Goal: Task Accomplishment & Management: Manage account settings

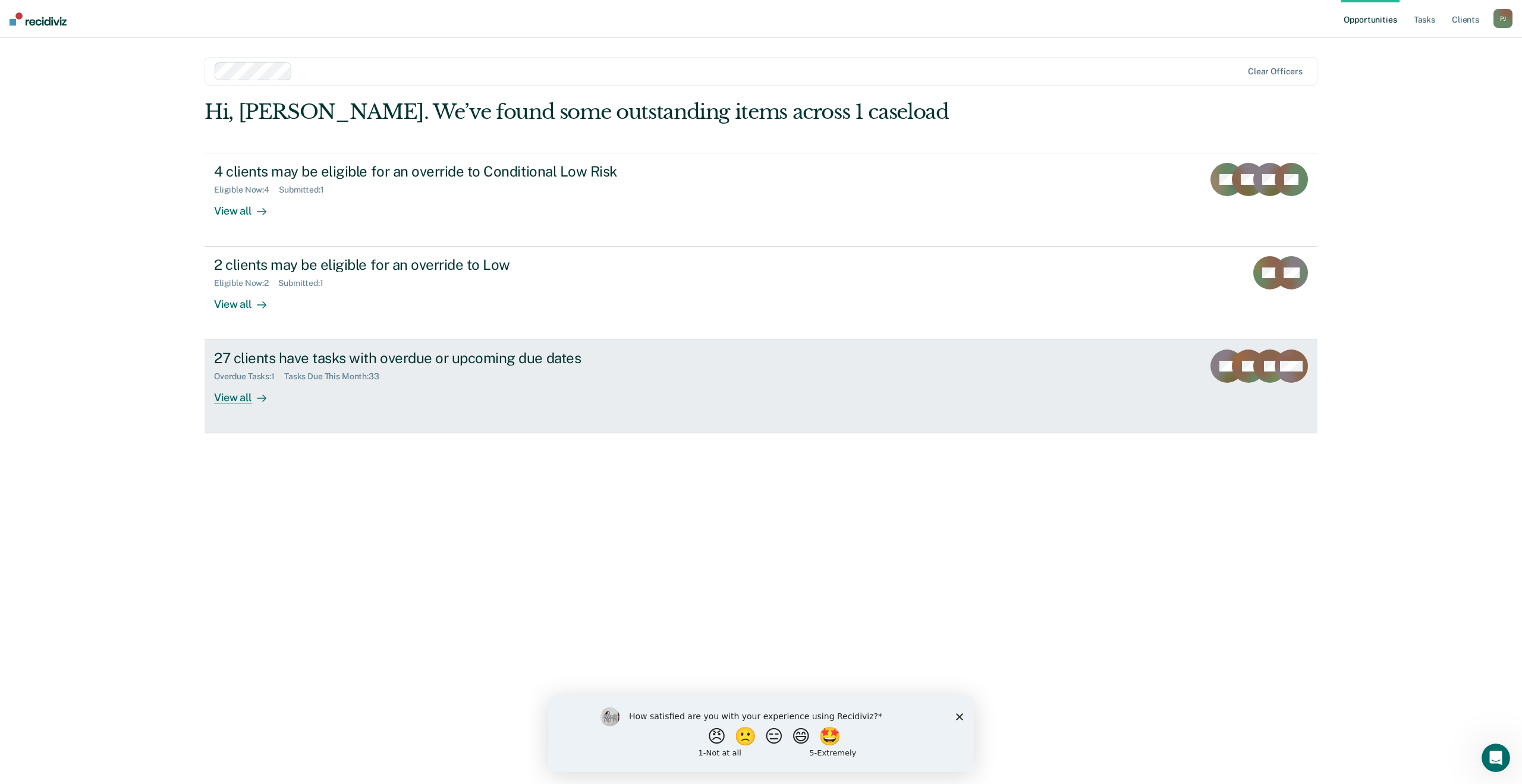
click at [446, 421] on link "27 clients have tasks with overdue or upcoming due dates Overdue Tasks : 1 Task…" at bounding box center [761, 387] width 1113 height 93
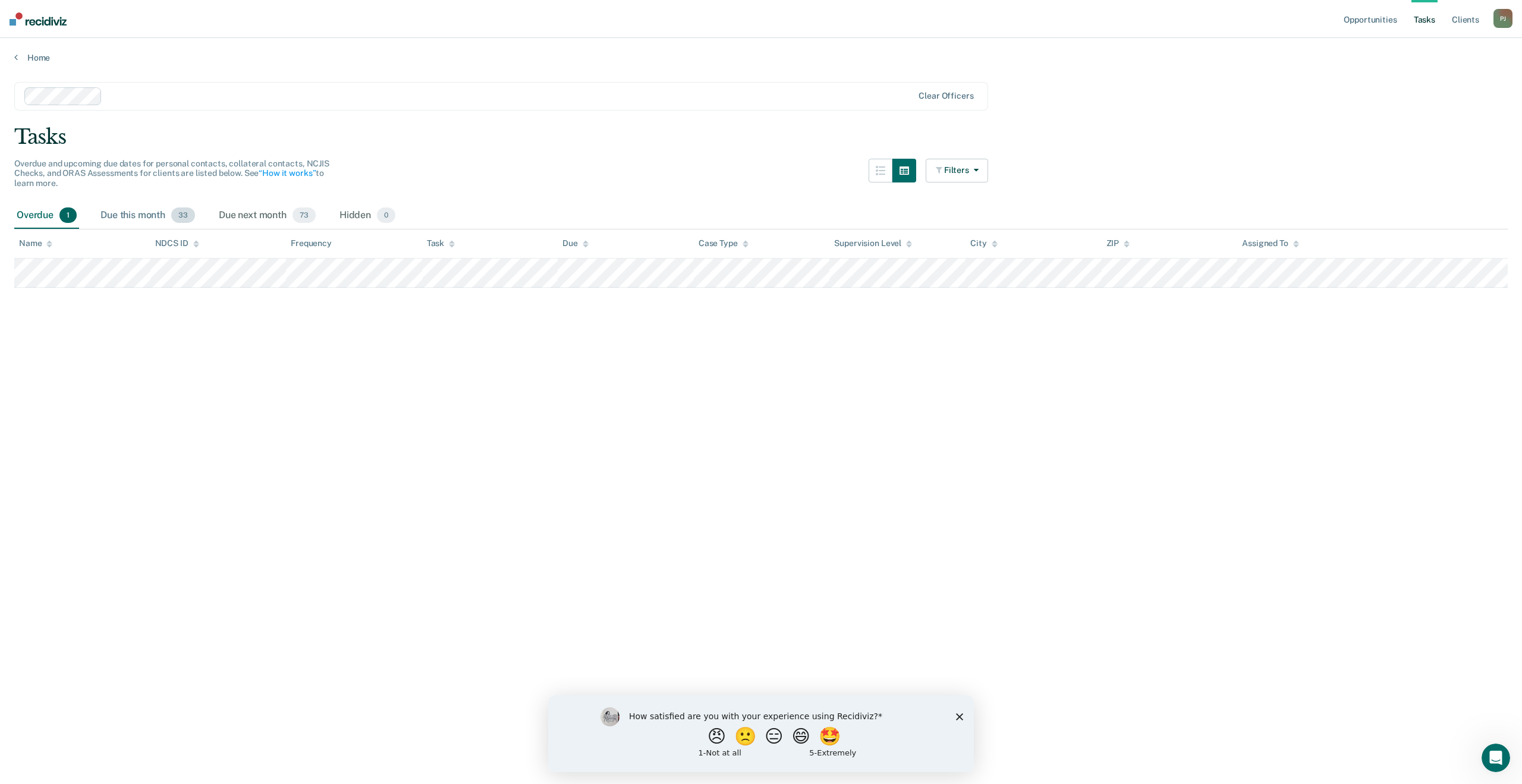
click at [162, 210] on div "Due this month 33" at bounding box center [148, 215] width 100 height 26
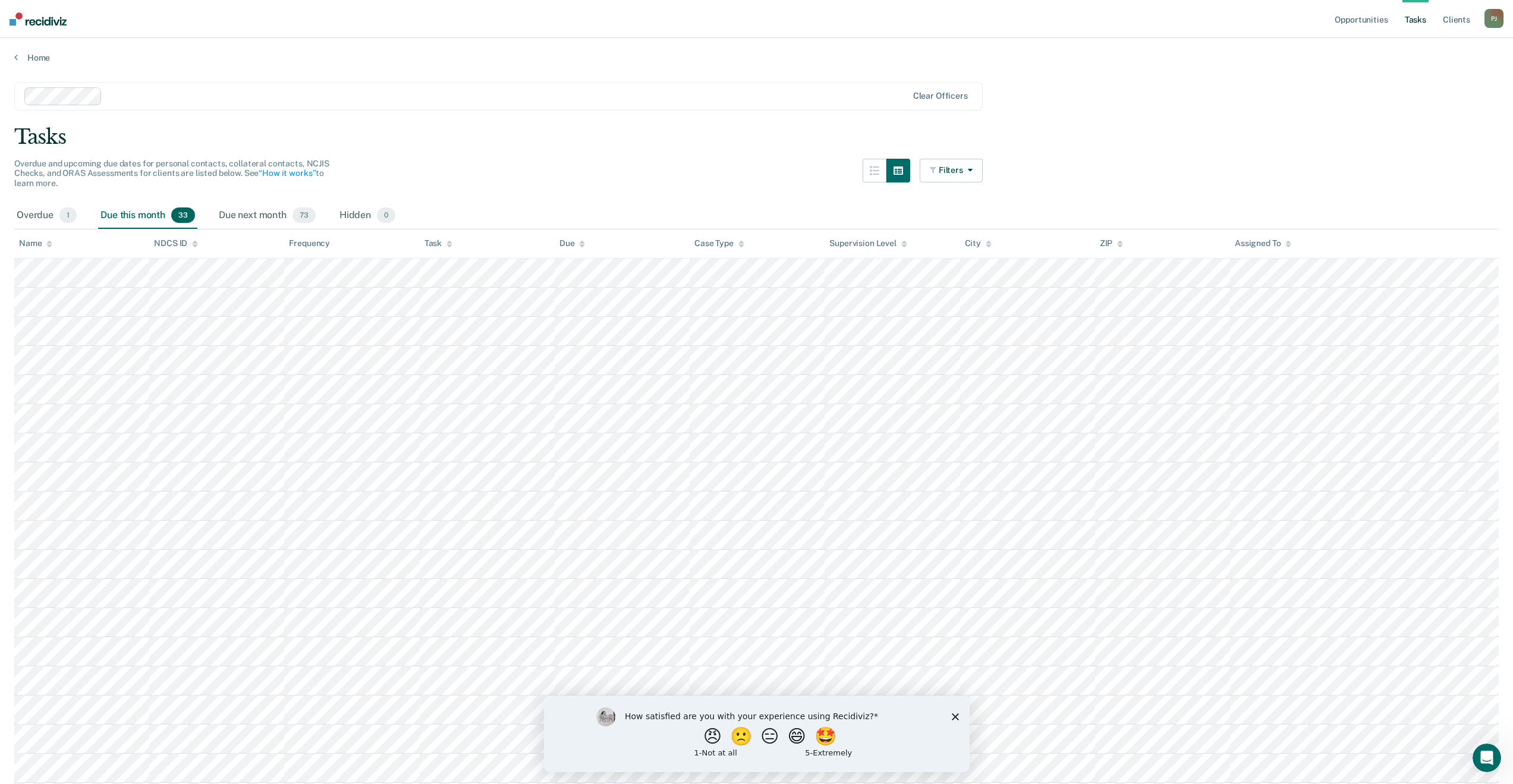
click at [428, 248] on th "Task" at bounding box center [486, 244] width 135 height 29
click at [450, 241] on icon at bounding box center [449, 242] width 6 height 3
click at [961, 180] on button "Filters" at bounding box center [951, 170] width 63 height 24
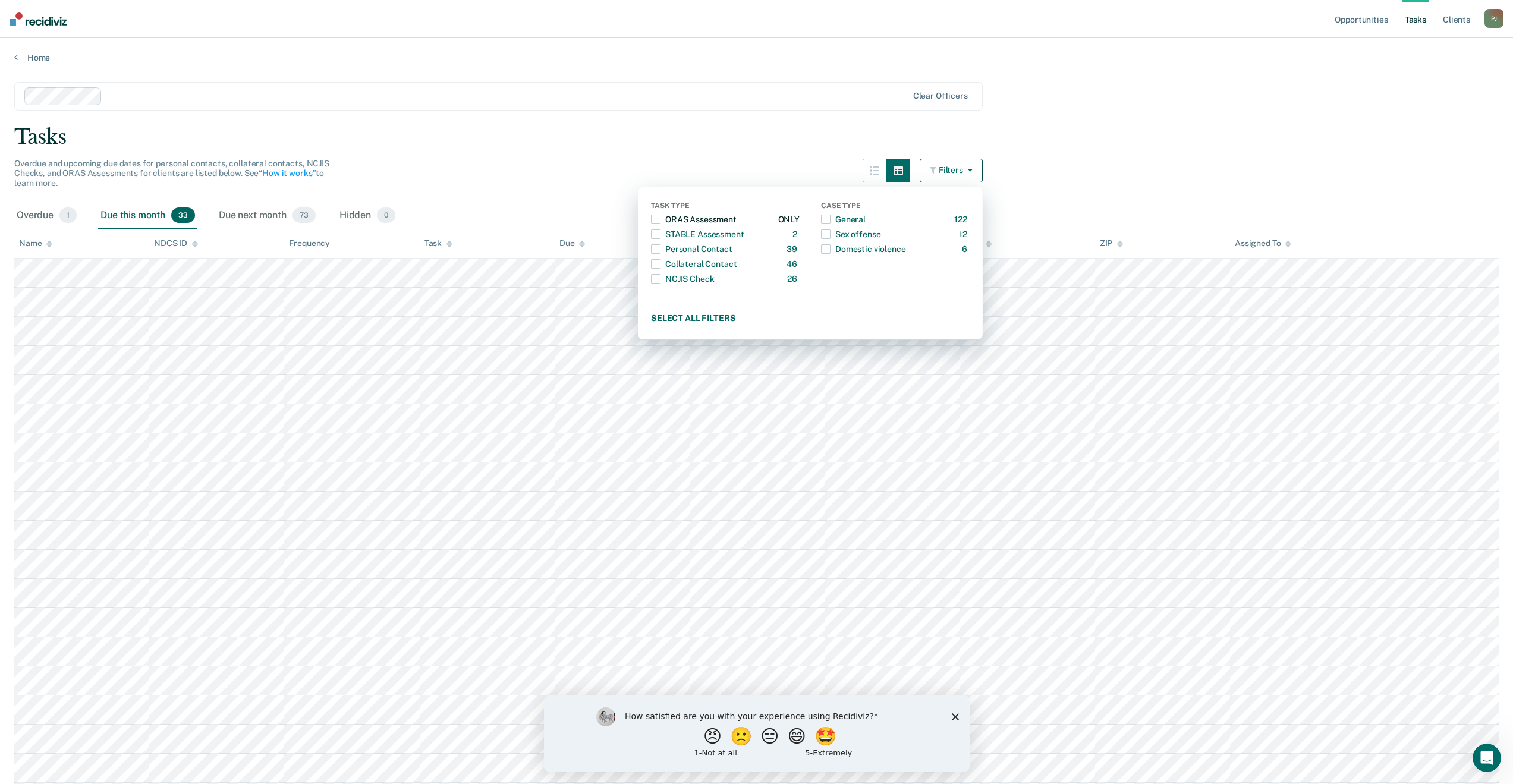
click at [659, 215] on span "button" at bounding box center [656, 219] width 10 height 10
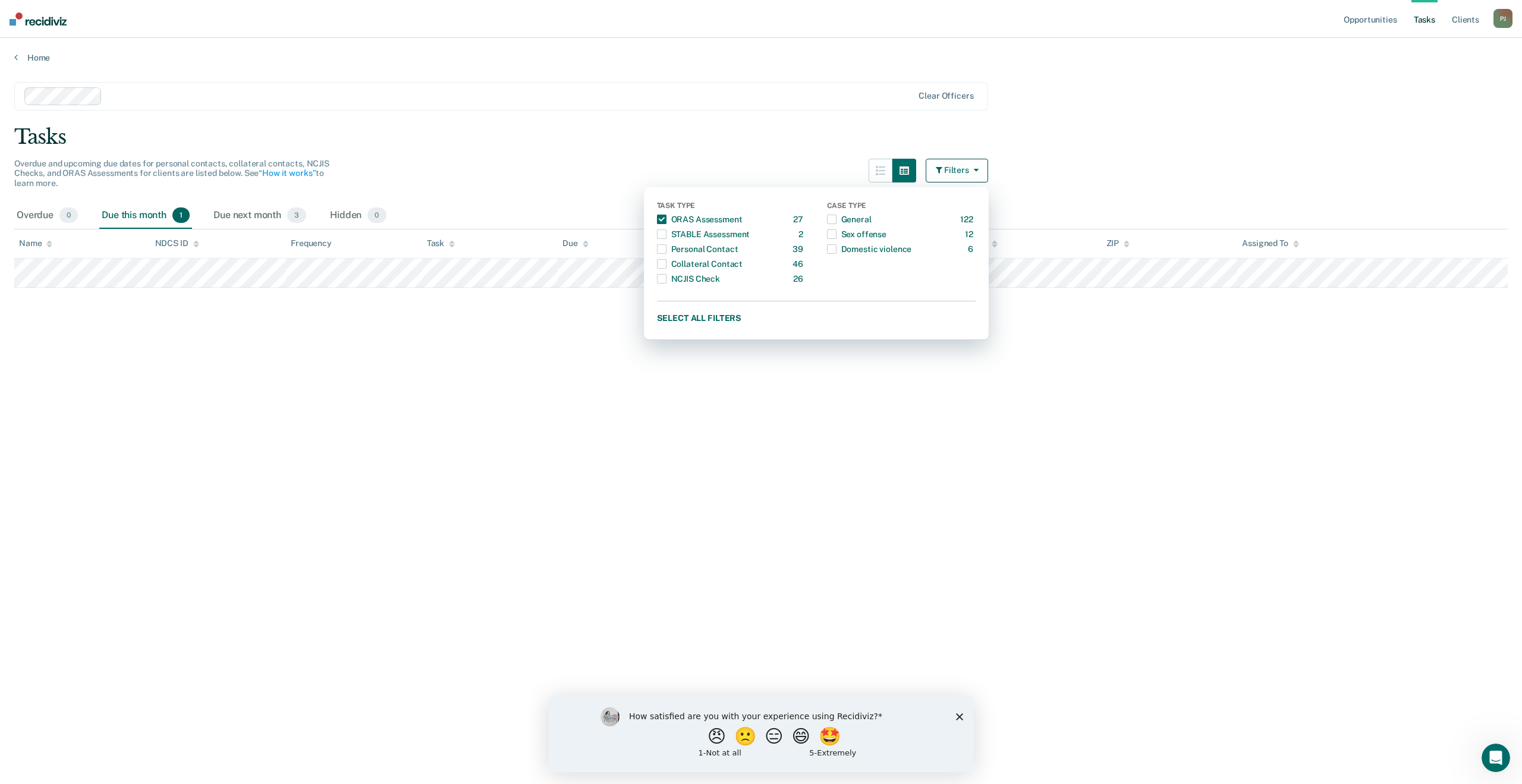
click at [642, 181] on div "Overdue and upcoming due dates for personal contacts, collateral contacts, NCJI…" at bounding box center [500, 180] width 974 height 44
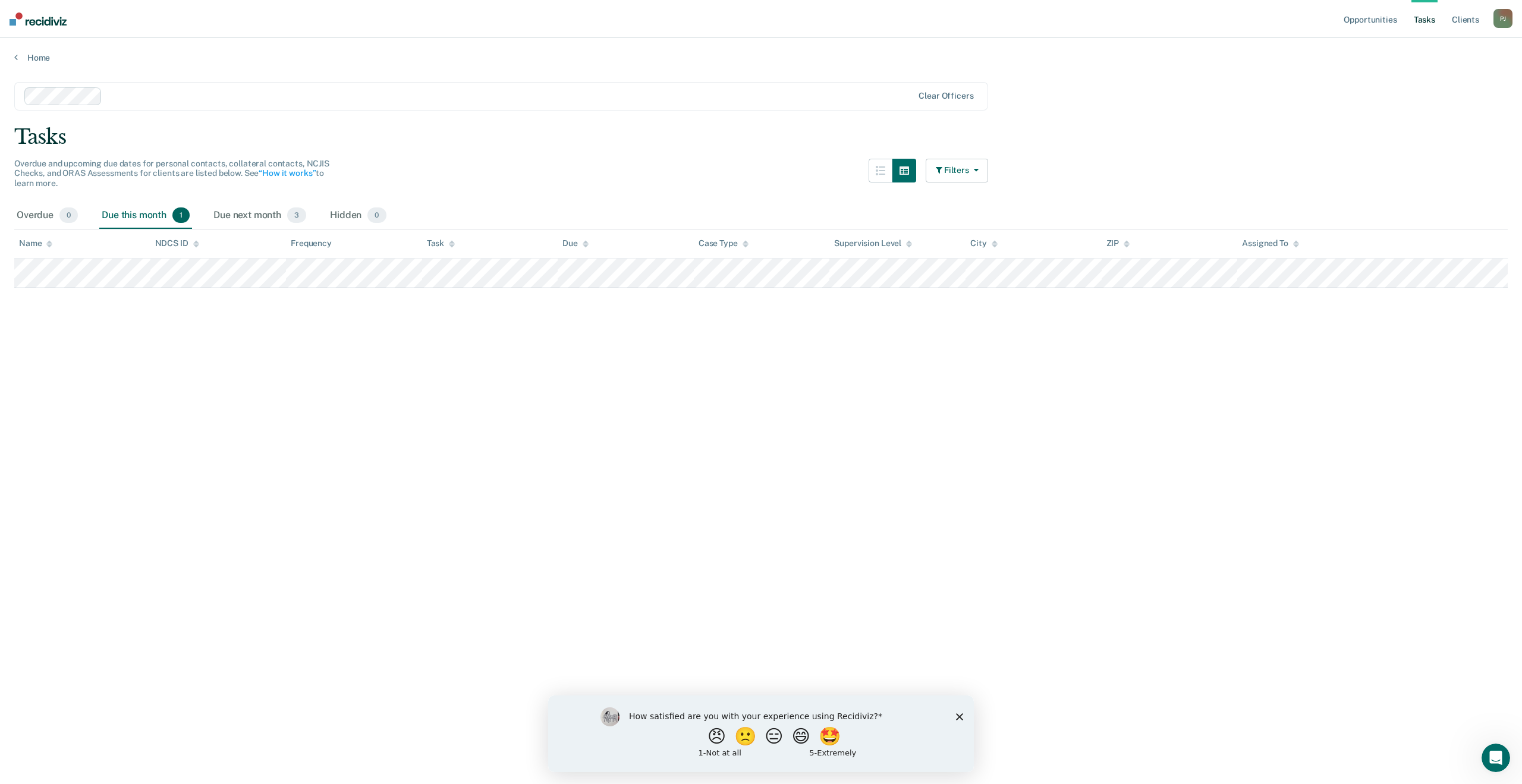
click at [955, 172] on button "Filters" at bounding box center [956, 170] width 63 height 24
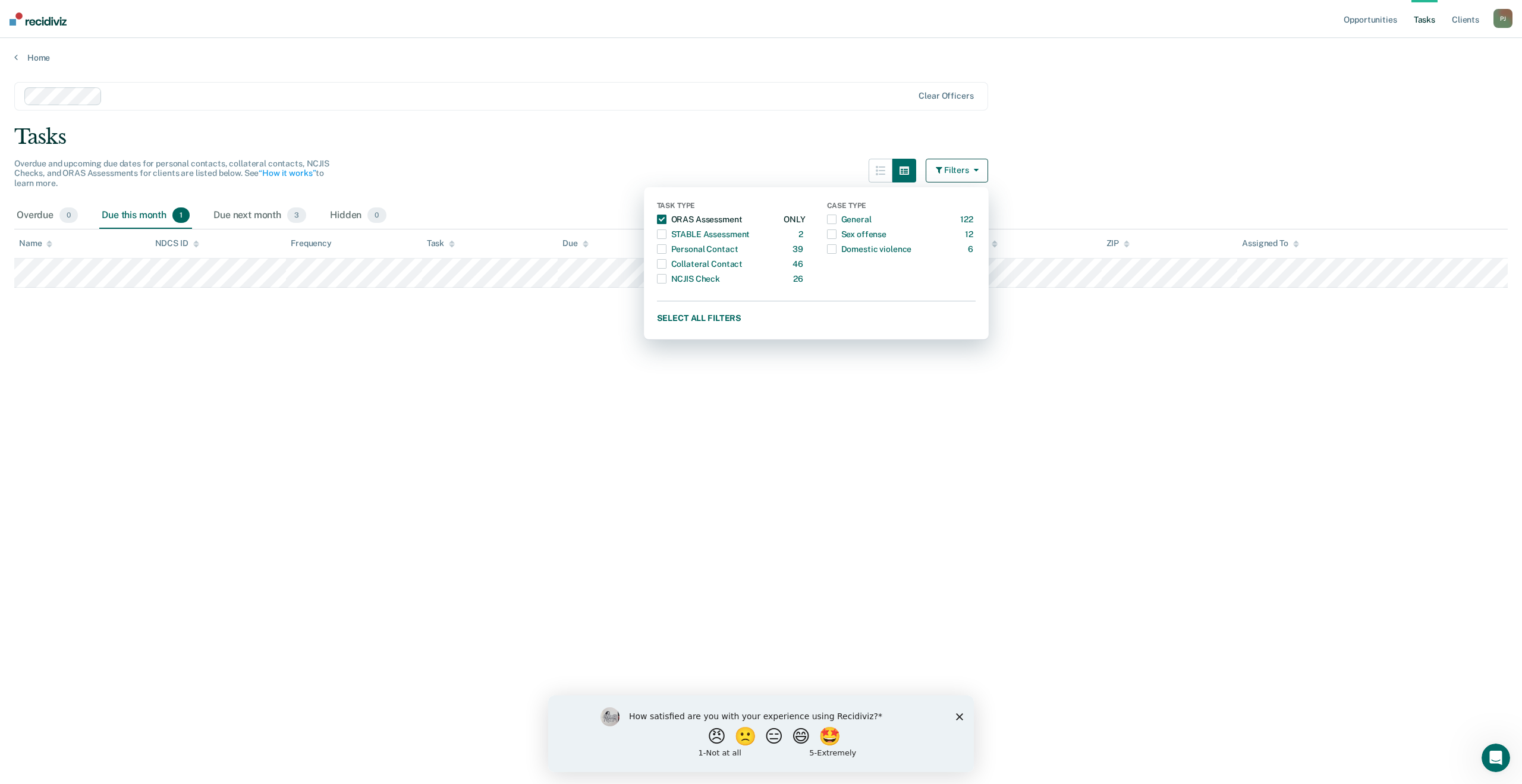
click at [658, 222] on span "button" at bounding box center [662, 219] width 10 height 10
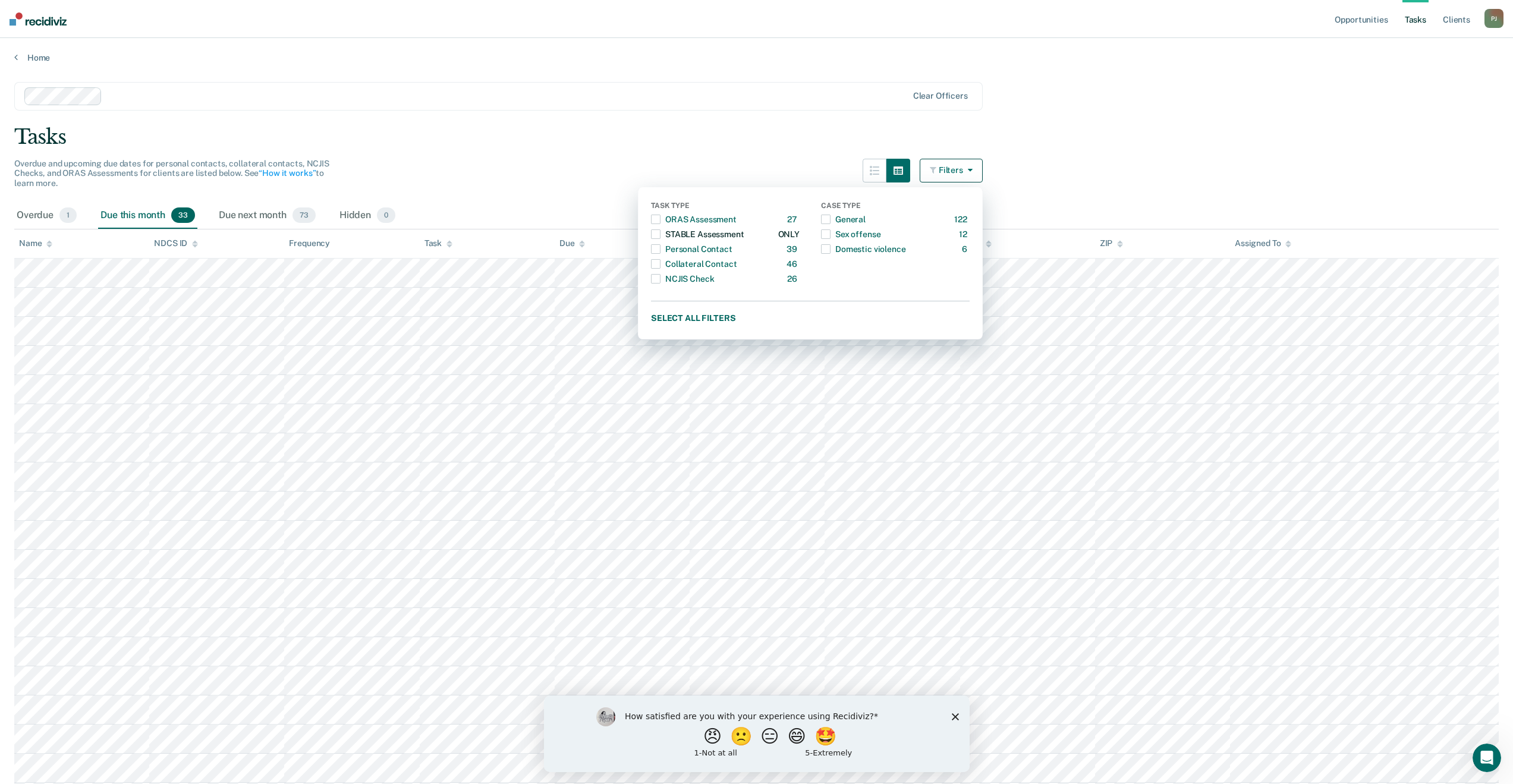
click at [660, 230] on span "button" at bounding box center [656, 234] width 10 height 10
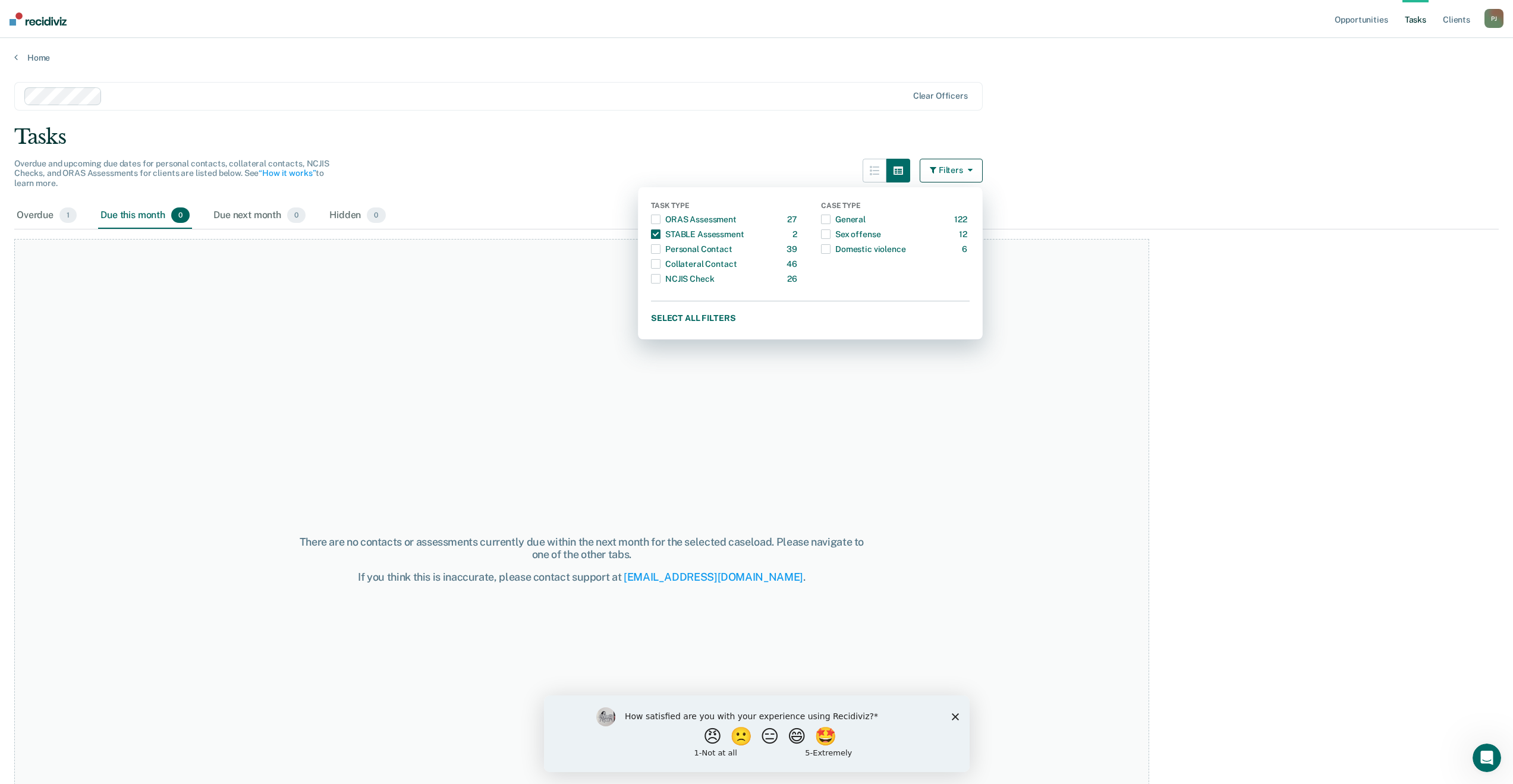
click at [590, 176] on div "Overdue and upcoming due dates for personal contacts, collateral contacts, NCJI…" at bounding box center [498, 180] width 969 height 44
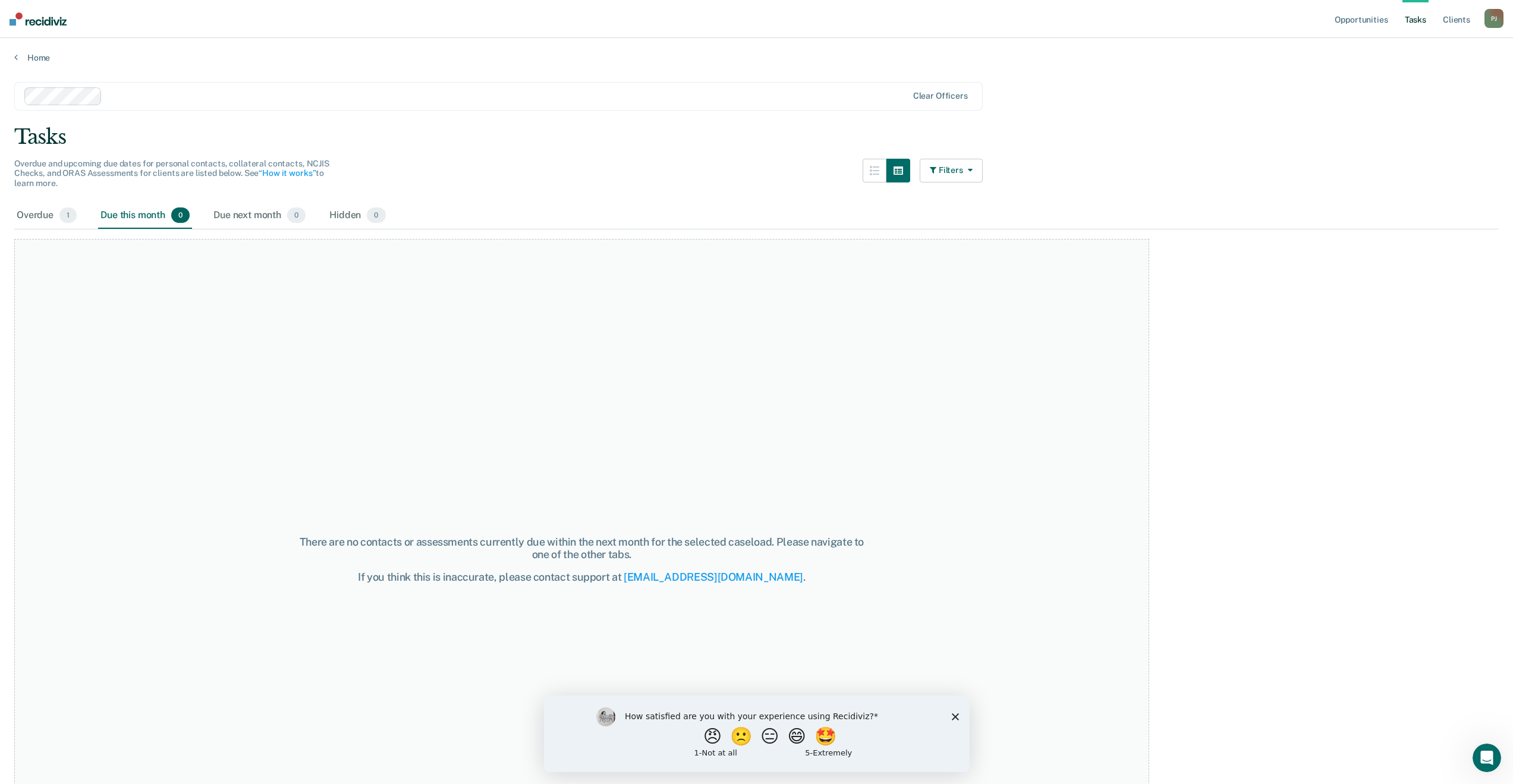
click at [959, 175] on button "Filters" at bounding box center [951, 170] width 63 height 24
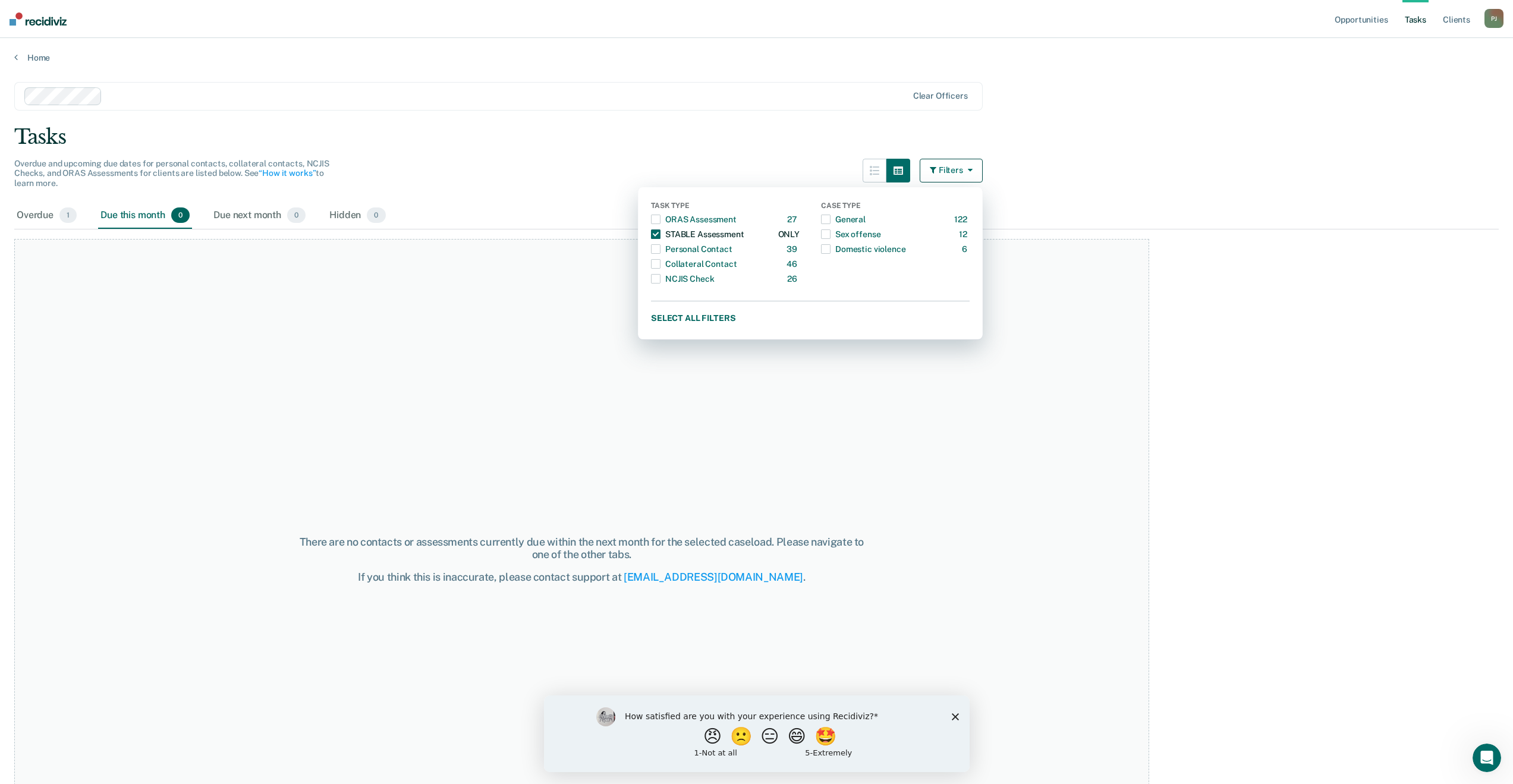
click at [668, 235] on div "STABLE Assessment" at bounding box center [698, 233] width 93 height 19
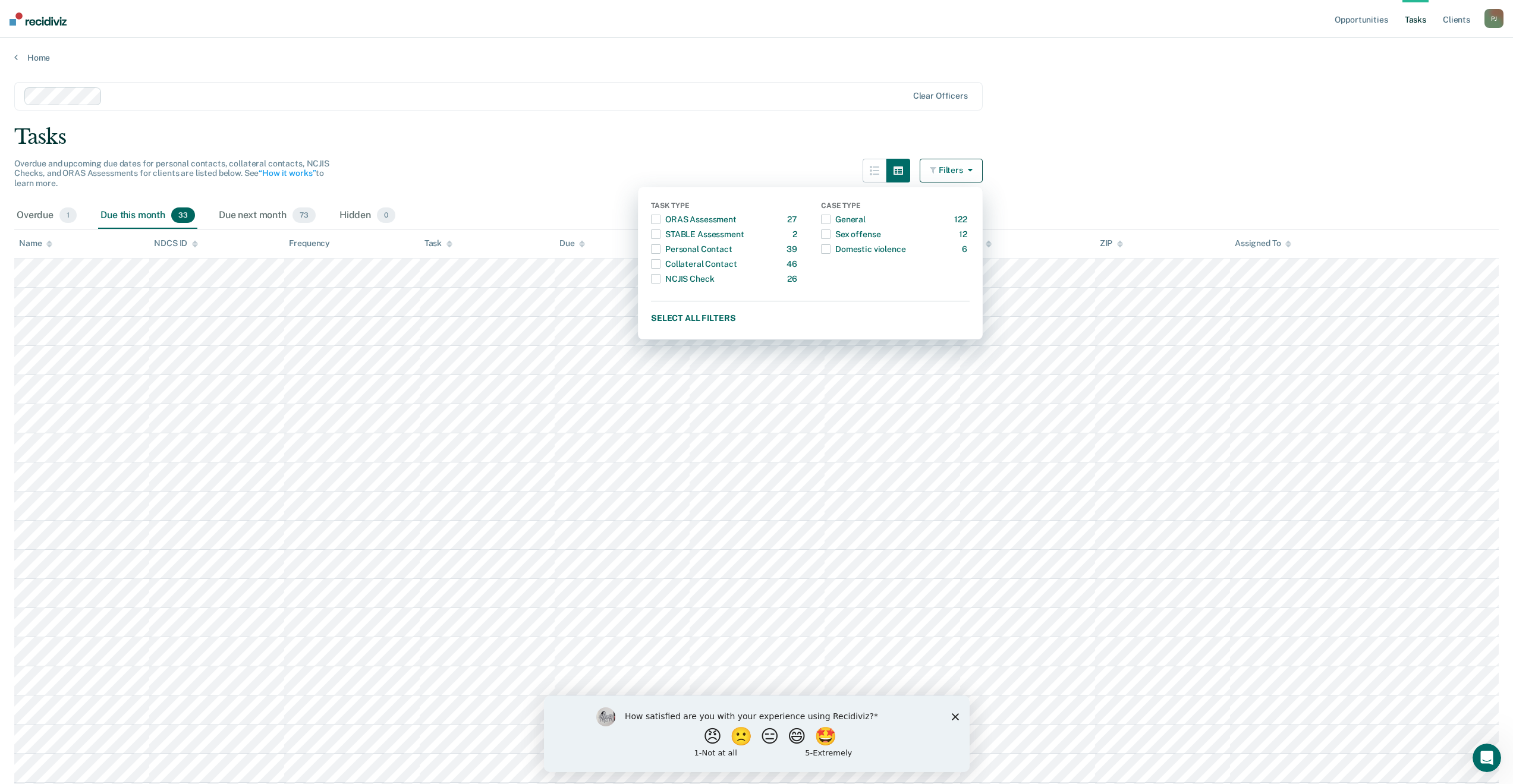
click at [542, 164] on div "Overdue and upcoming due dates for personal contacts, collateral contacts, NCJI…" at bounding box center [498, 180] width 969 height 44
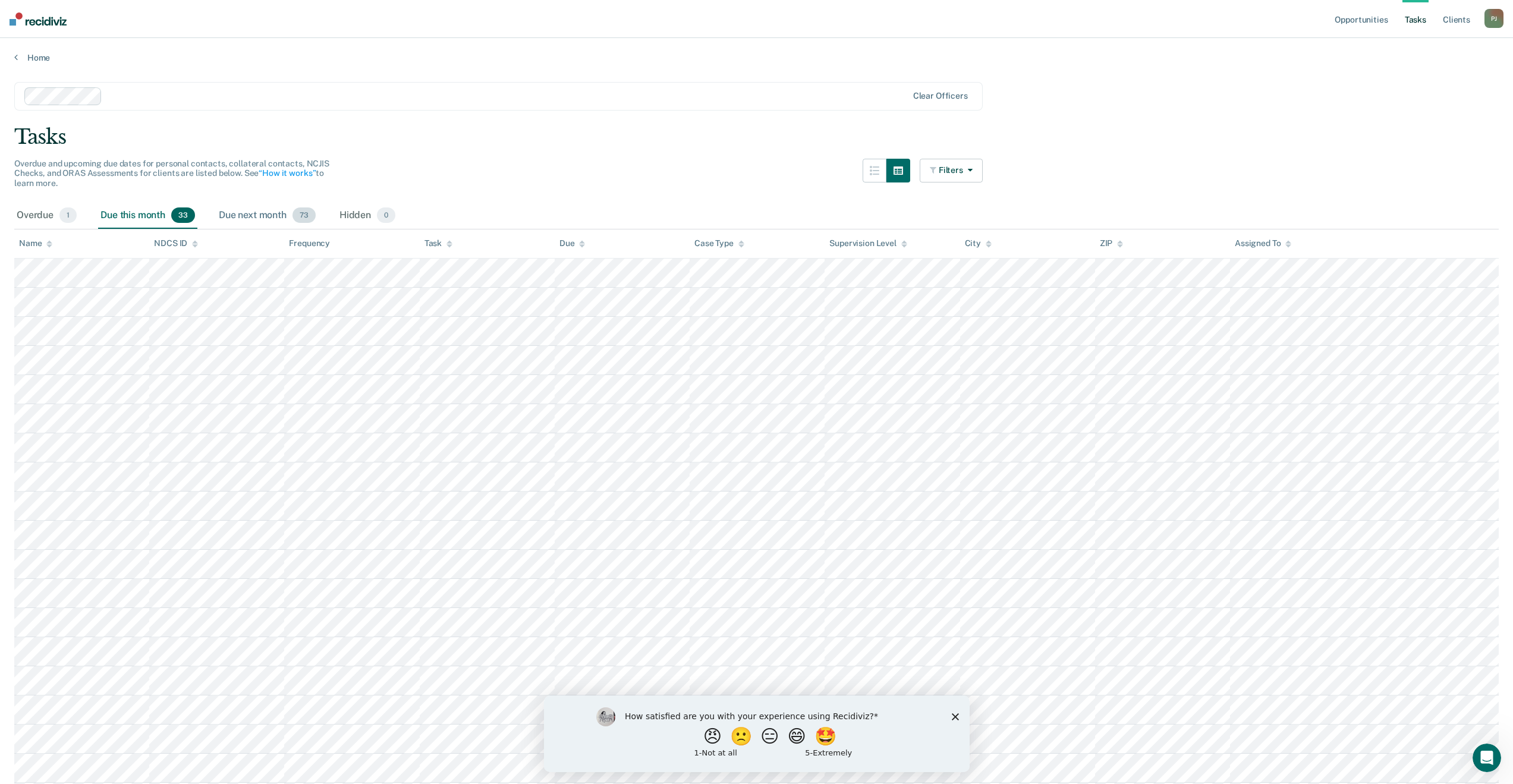
click at [240, 216] on div "Due next month 73" at bounding box center [267, 215] width 102 height 26
click at [23, 209] on div "Overdue 1" at bounding box center [46, 215] width 64 height 26
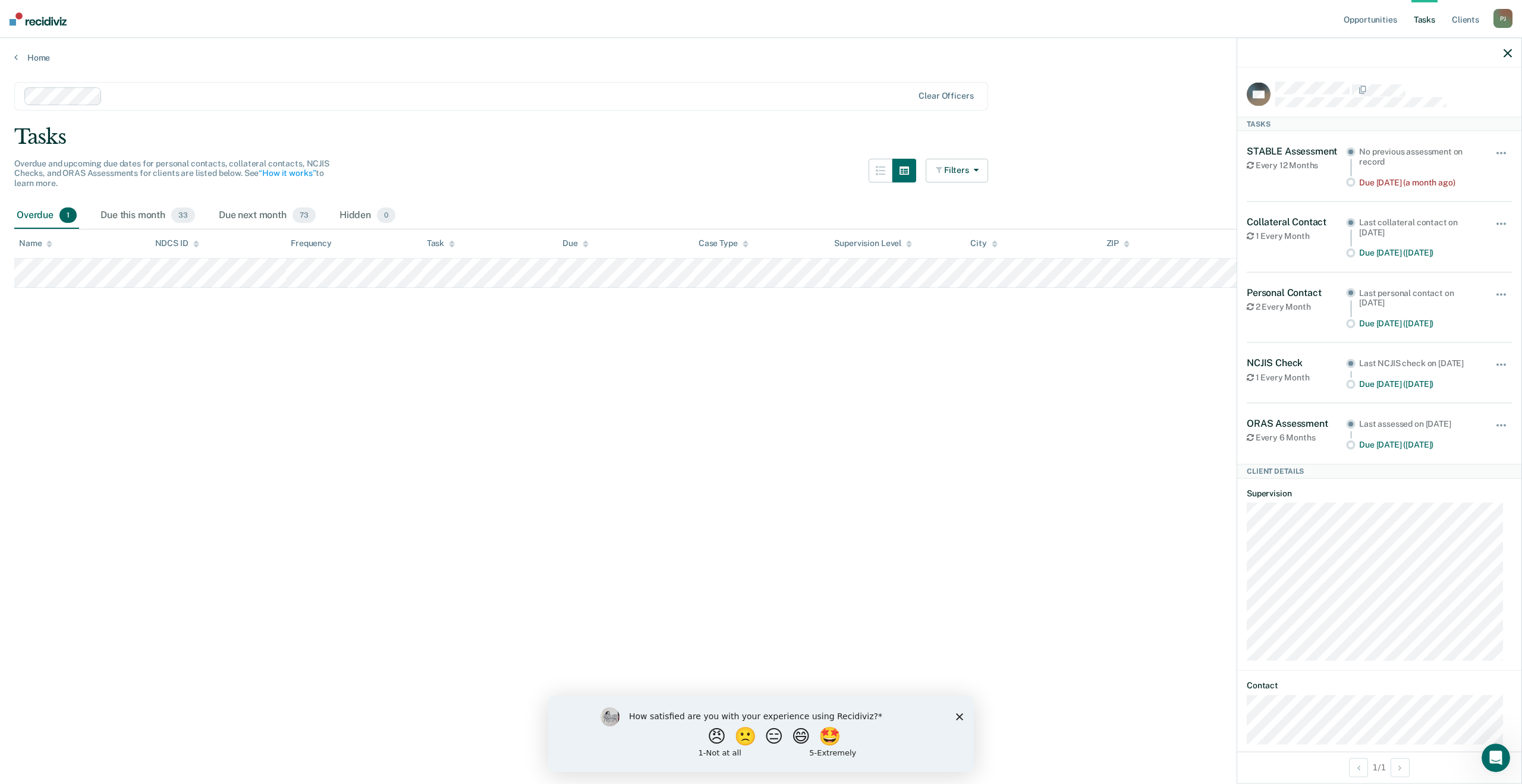
click at [349, 110] on div "Clear officers" at bounding box center [500, 96] width 974 height 29
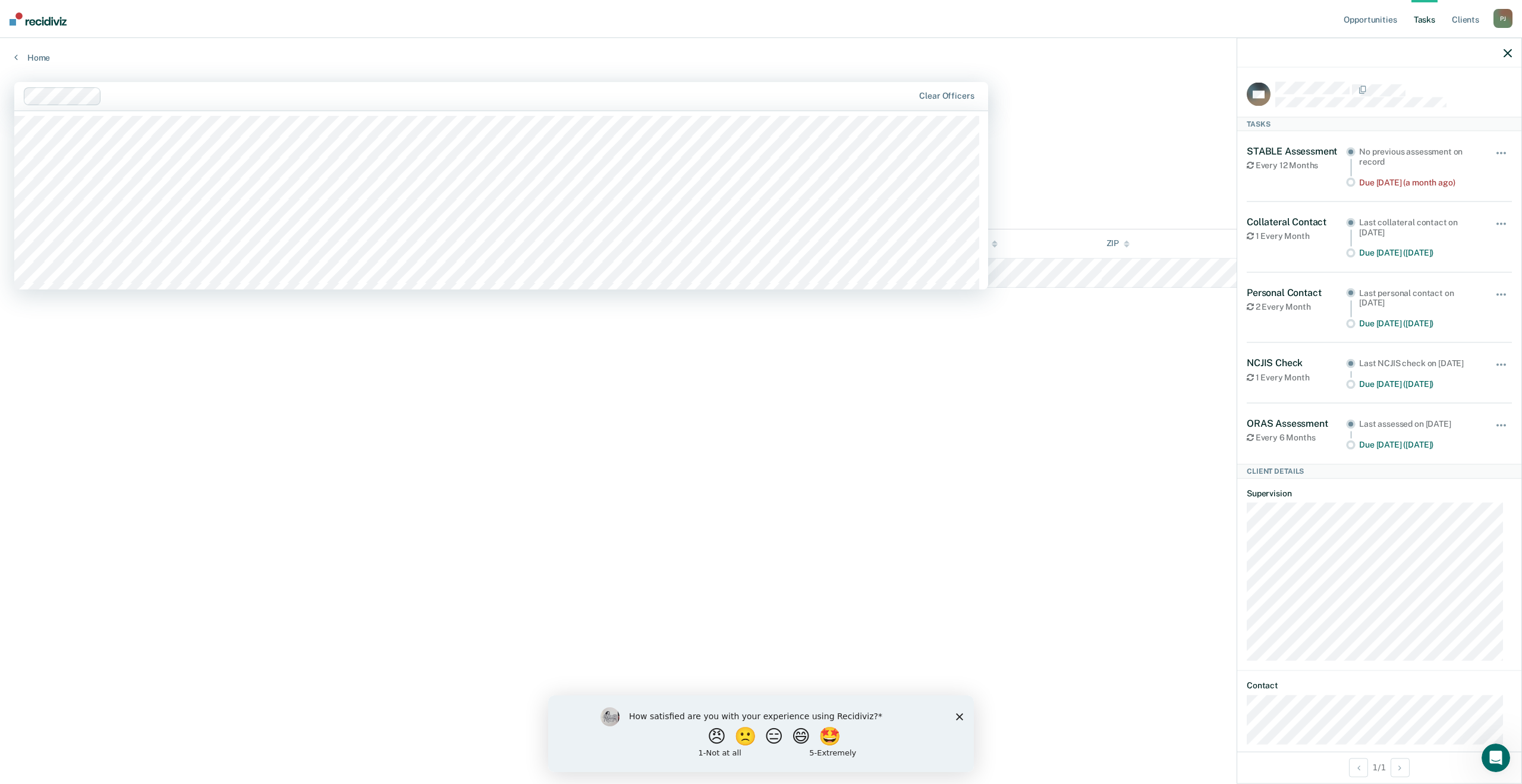
click at [317, 353] on main "39 results available. Use Up and Down to choose options, press Enter to select …" at bounding box center [761, 421] width 1522 height 717
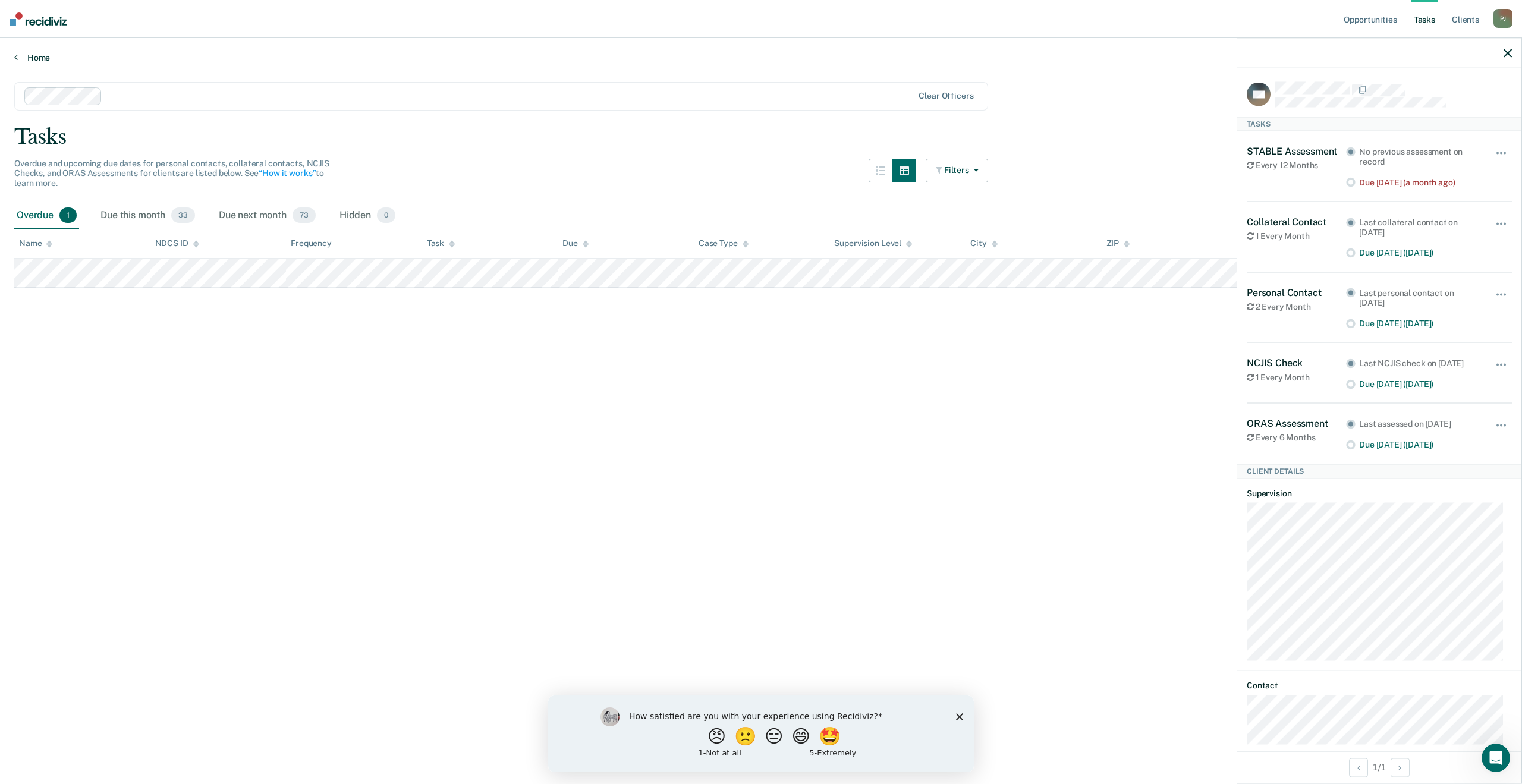
click at [45, 61] on link "Home" at bounding box center [761, 57] width 1493 height 11
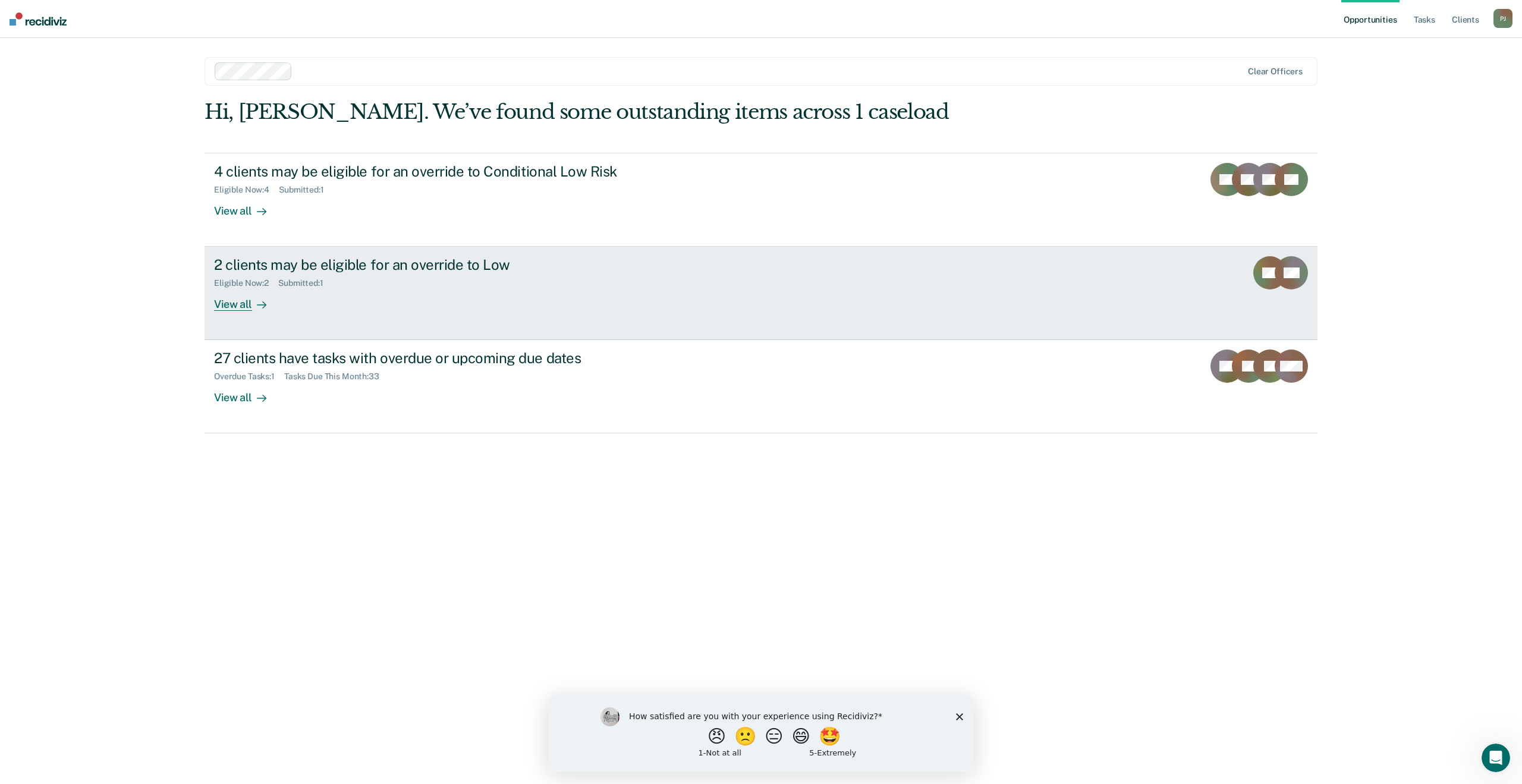
click at [443, 305] on div "2 clients may be eligible for an override to Low Eligible Now : 2 Submitted : 1…" at bounding box center [437, 283] width 446 height 55
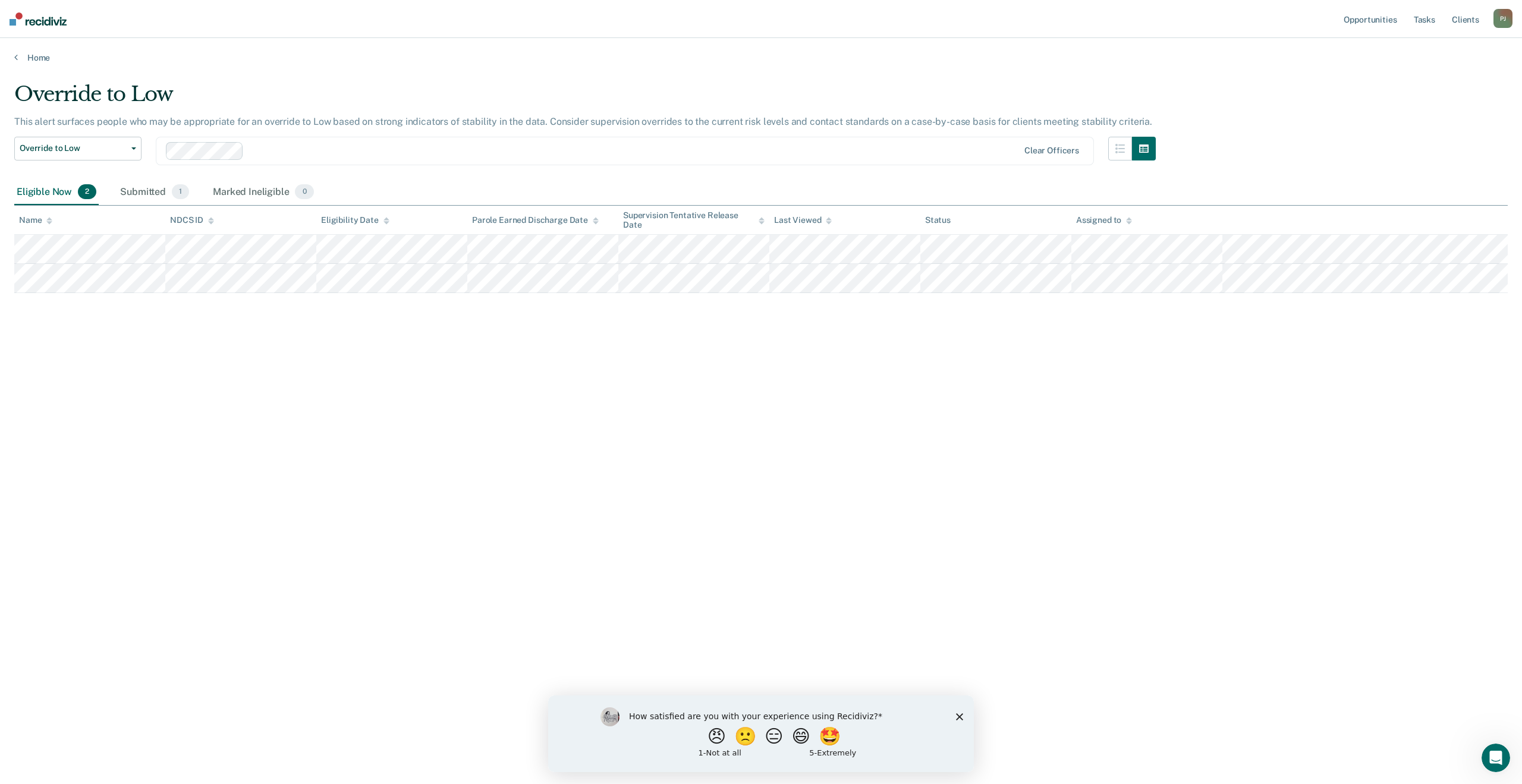
click at [41, 64] on main "Override to Low This alert surfaces people who may be appropriate for an overri…" at bounding box center [761, 421] width 1522 height 717
click at [38, 60] on link "Home" at bounding box center [761, 57] width 1493 height 11
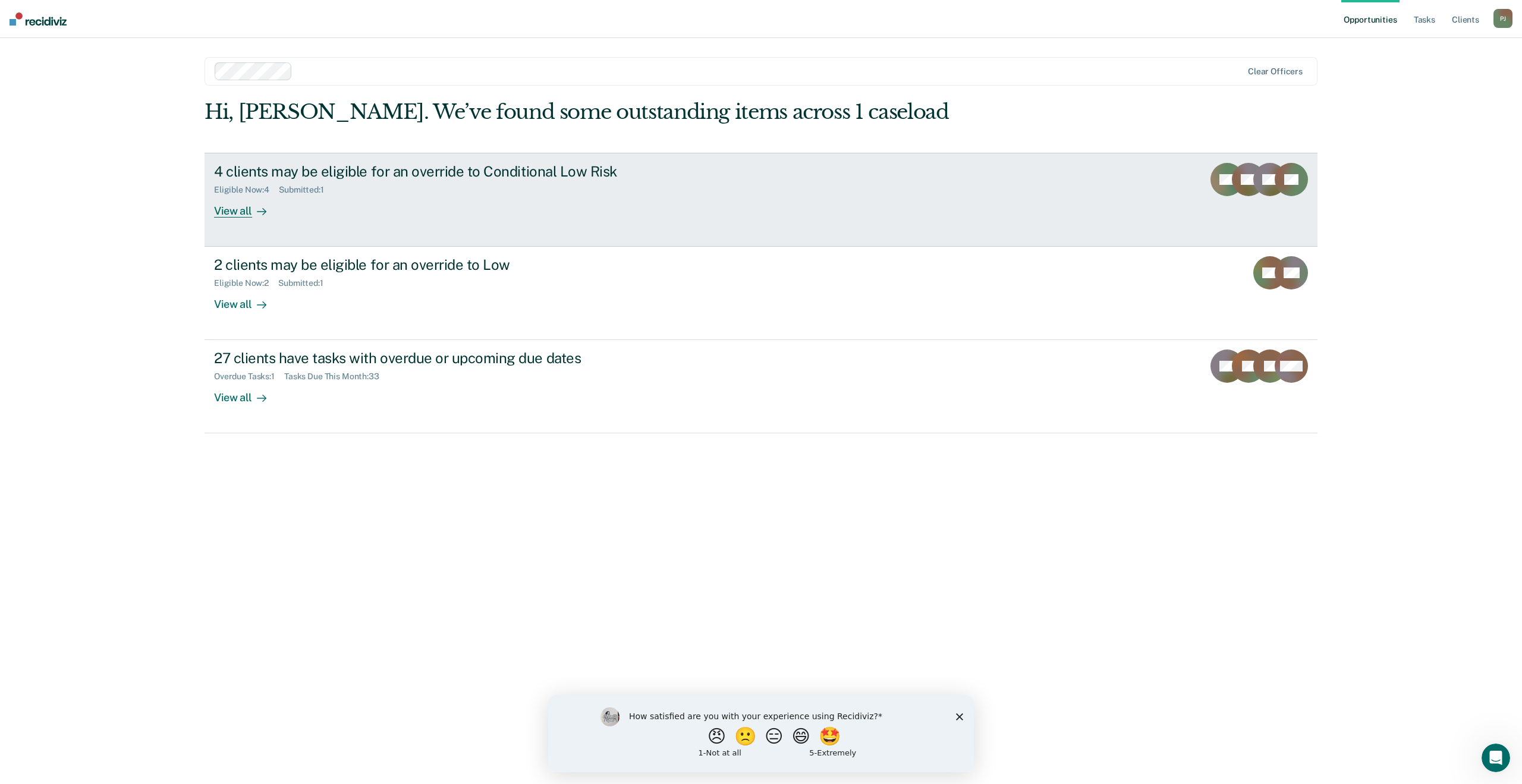
click at [457, 210] on div "4 clients may be eligible for an override to Conditional Low Risk Eligible Now …" at bounding box center [437, 190] width 446 height 55
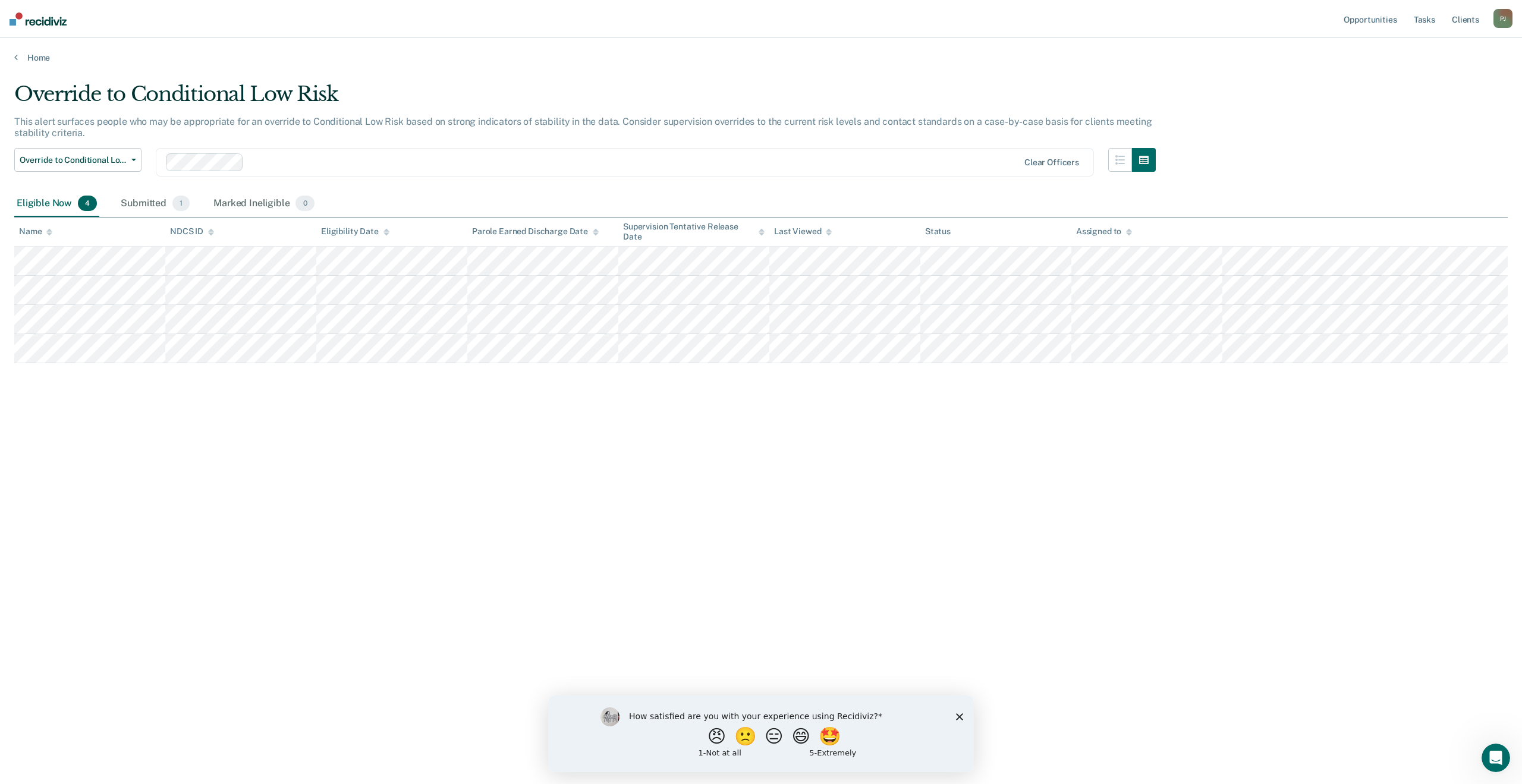
click at [36, 51] on div "Home" at bounding box center [761, 51] width 1522 height 25
click at [32, 56] on link "Home" at bounding box center [761, 57] width 1493 height 11
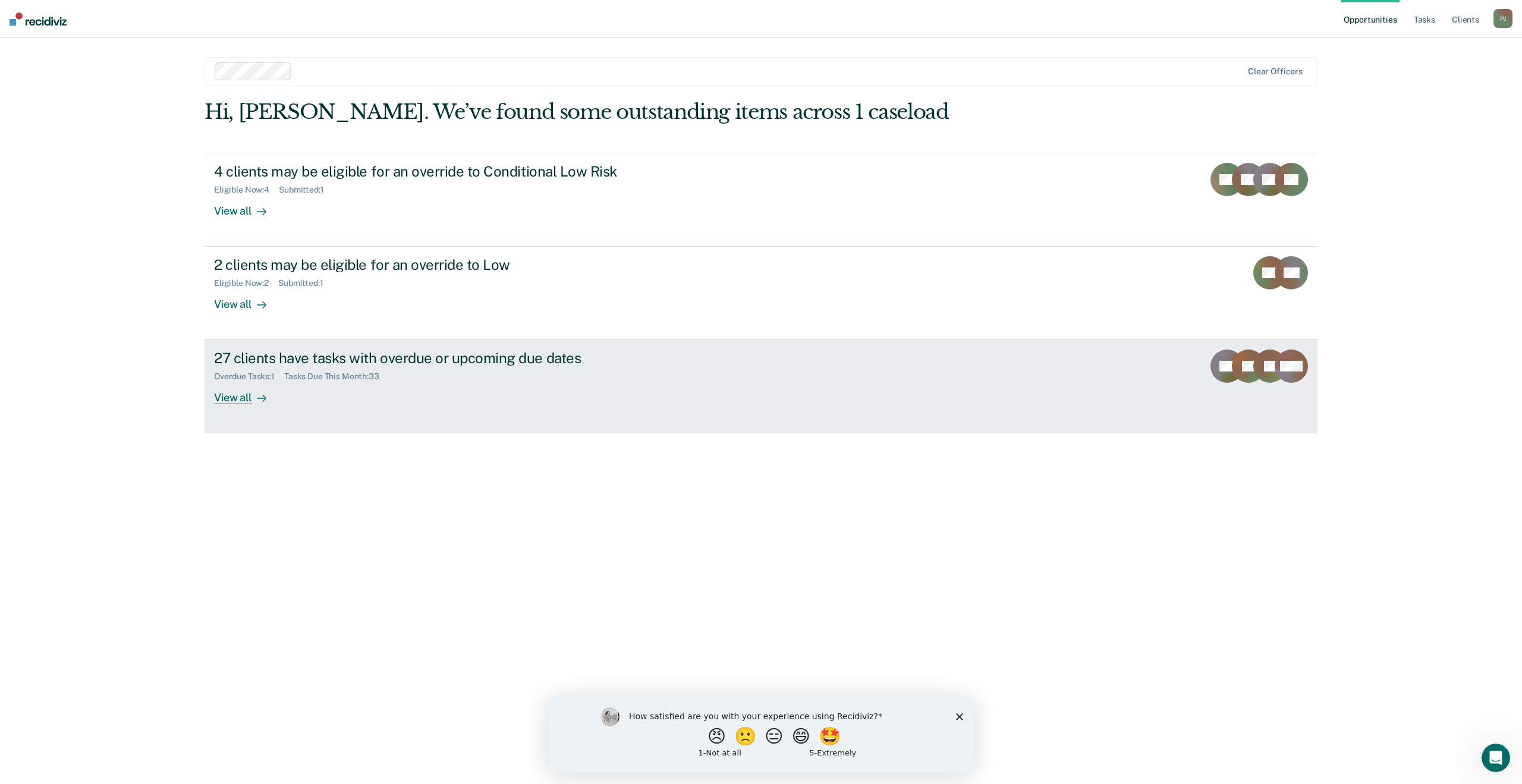
click at [597, 397] on div "27 clients have tasks with overdue or upcoming due dates Overdue Tasks : 1 Task…" at bounding box center [437, 376] width 446 height 55
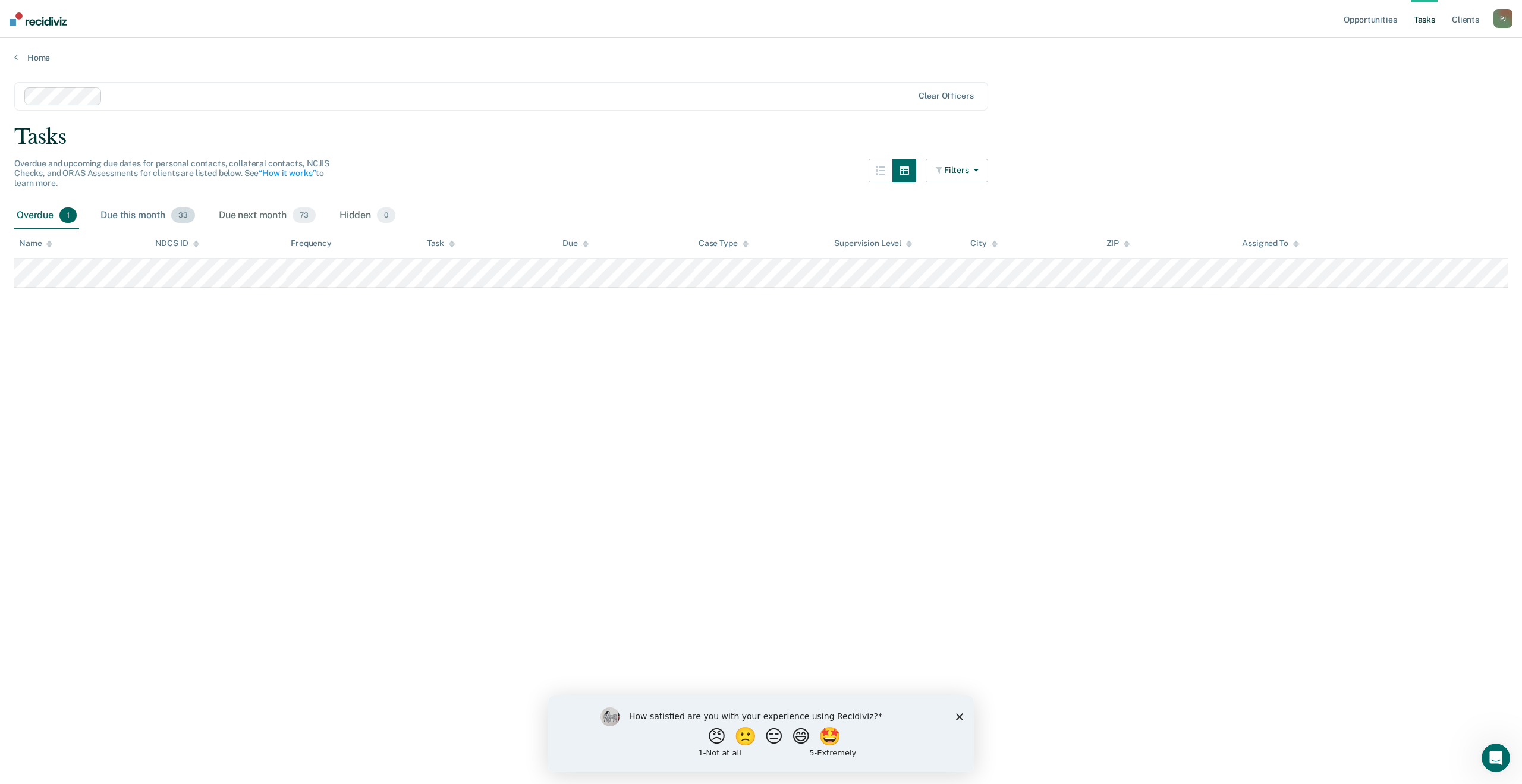
click at [129, 206] on div "Due this month 33" at bounding box center [148, 215] width 100 height 26
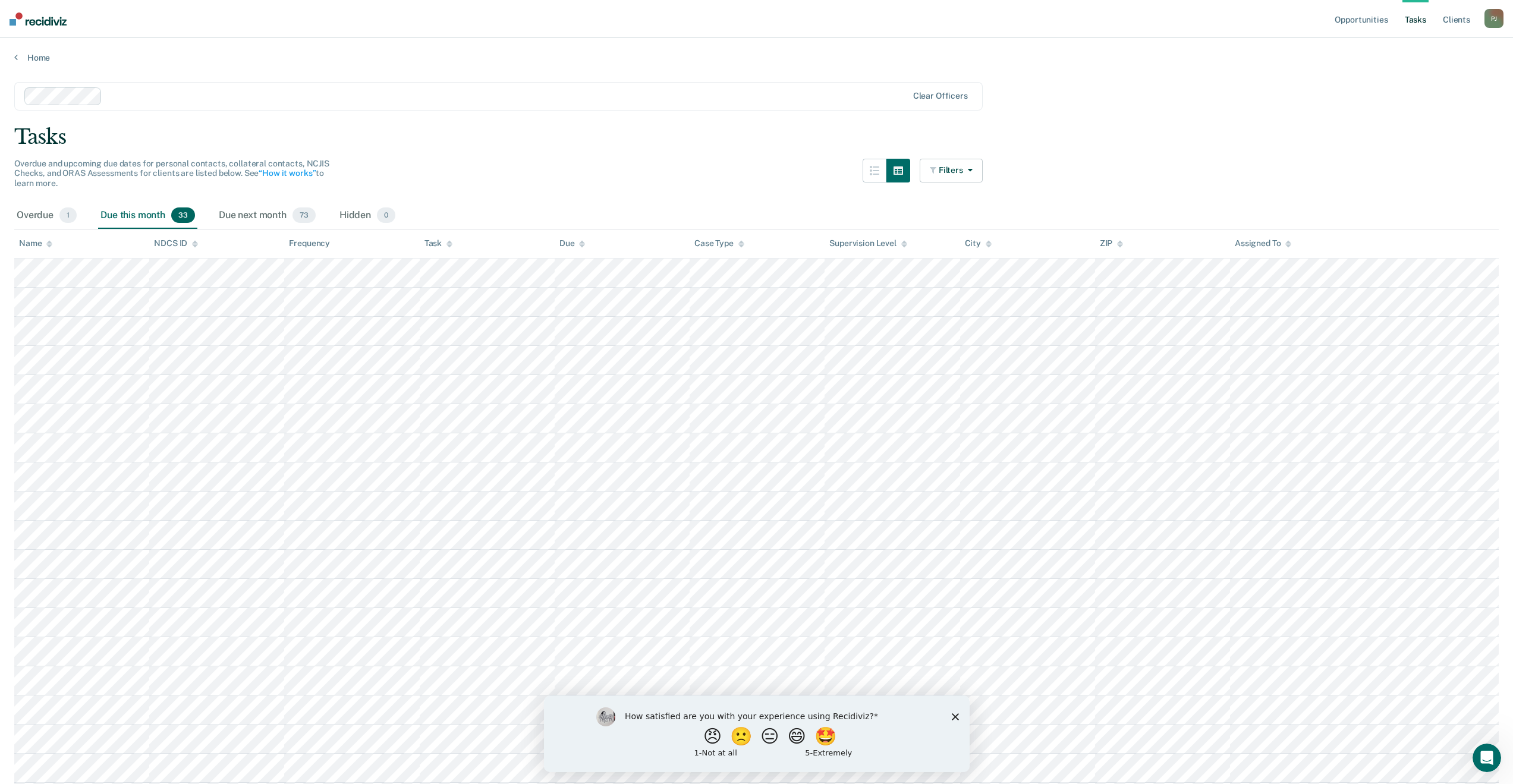
click at [431, 248] on th "Task" at bounding box center [486, 244] width 135 height 29
click at [432, 245] on div "Task" at bounding box center [438, 243] width 28 height 10
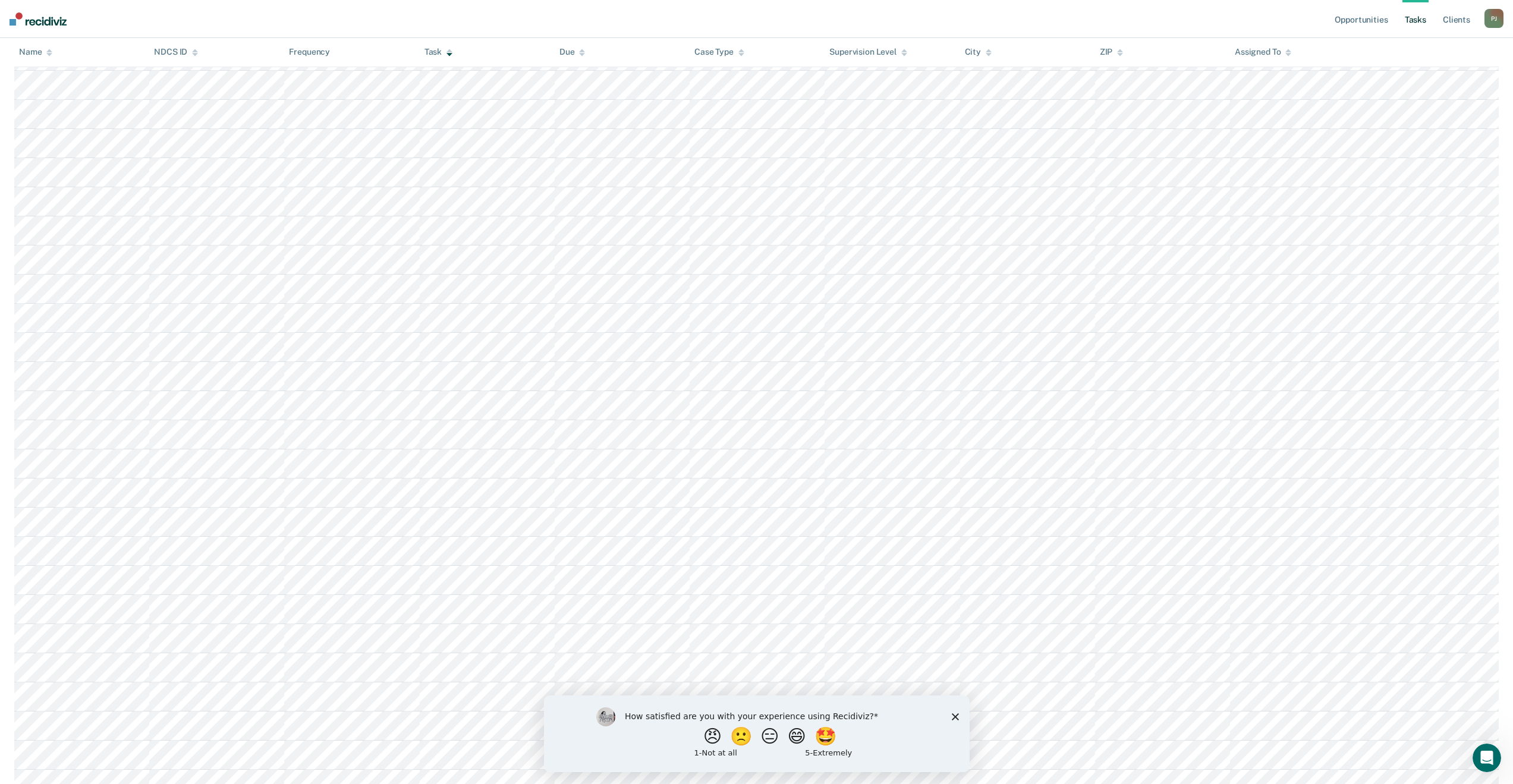
scroll to position [416, 0]
click at [947, 715] on div "How satisfied are you with your experience using Recidiviz? 😠 🙁 😑 😄 🤩 1 - Not a…" at bounding box center [756, 733] width 426 height 77
click at [955, 715] on icon "Close survey" at bounding box center [954, 715] width 7 height 7
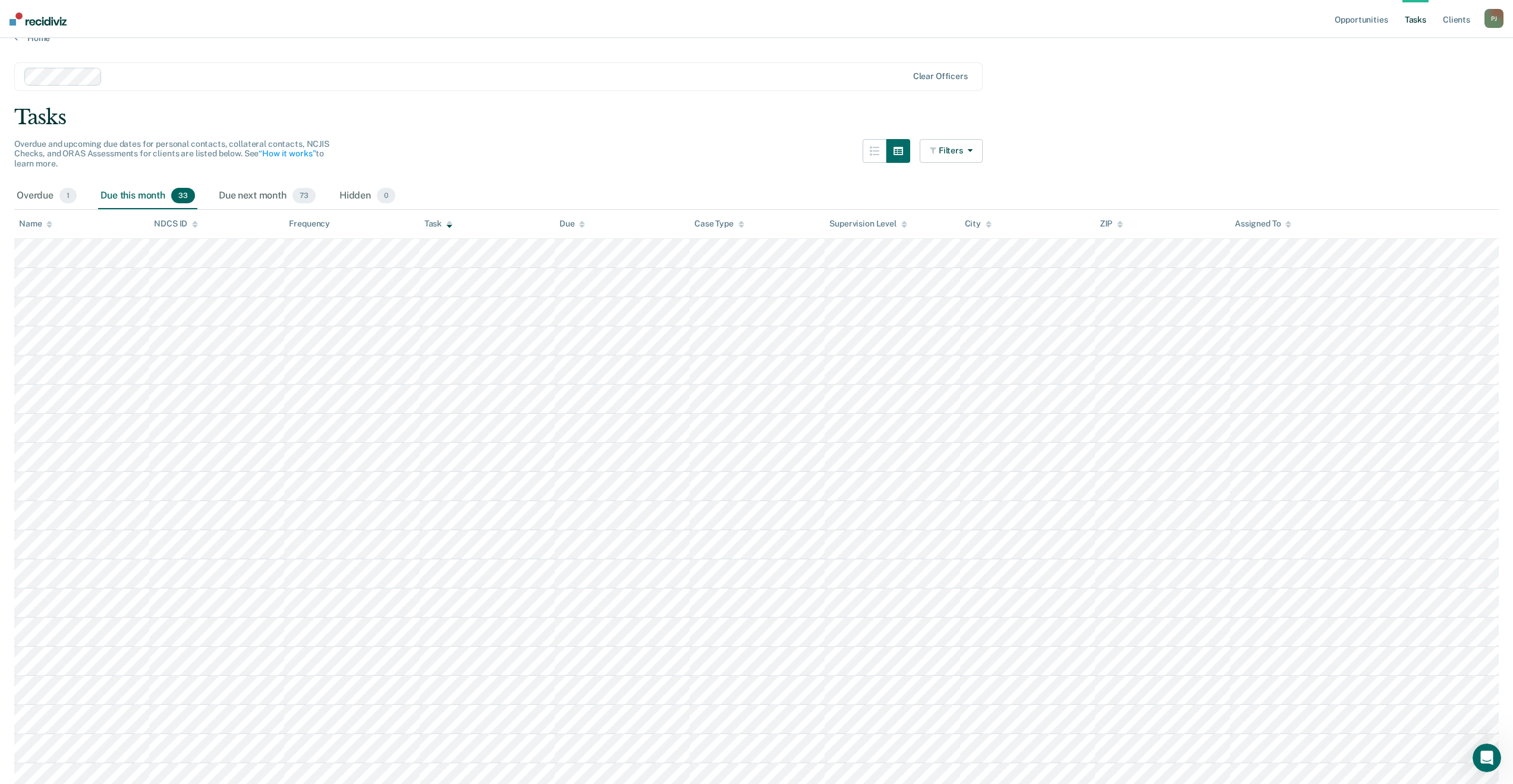
scroll to position [0, 0]
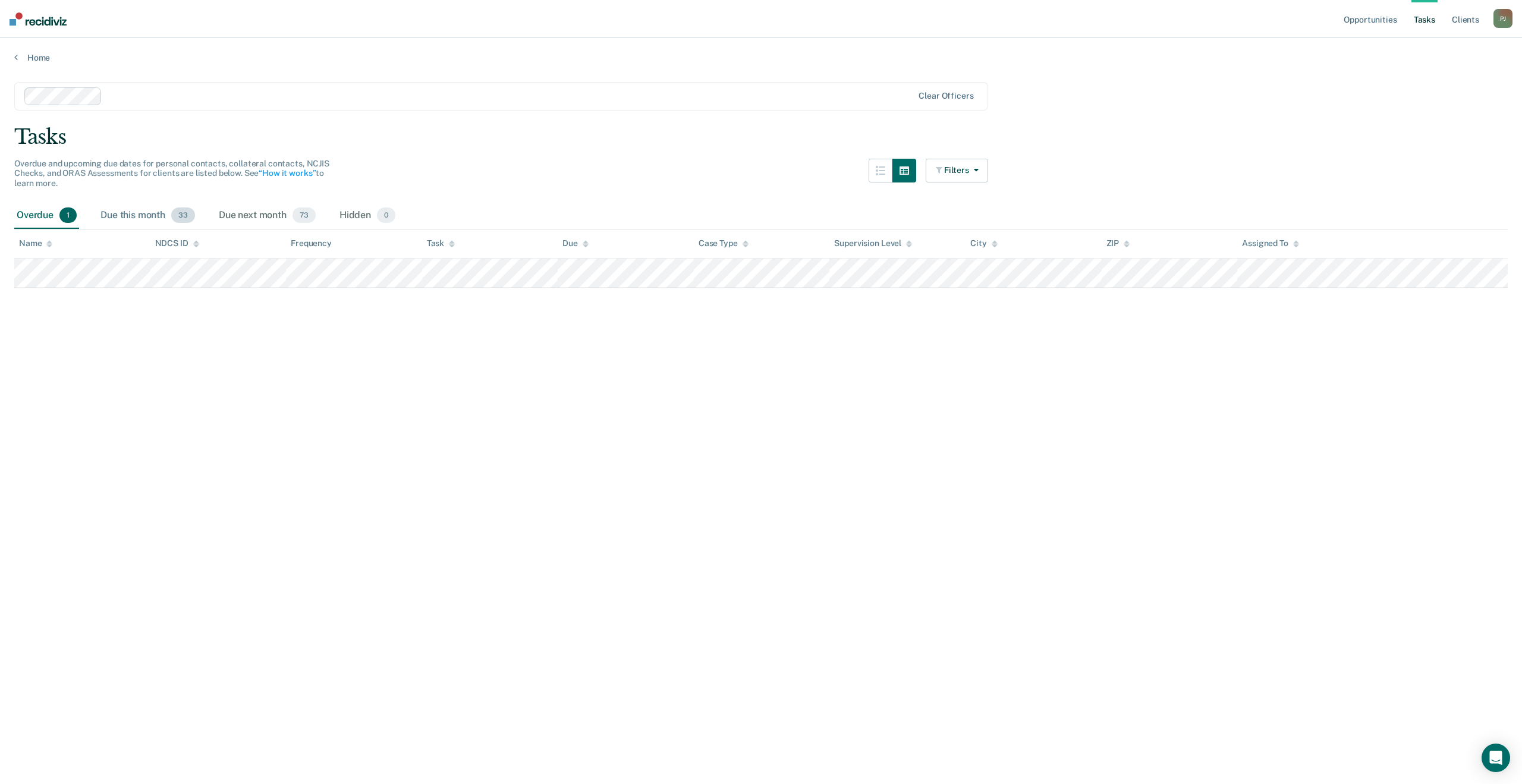
click at [160, 211] on div "Due this month 33" at bounding box center [148, 215] width 100 height 26
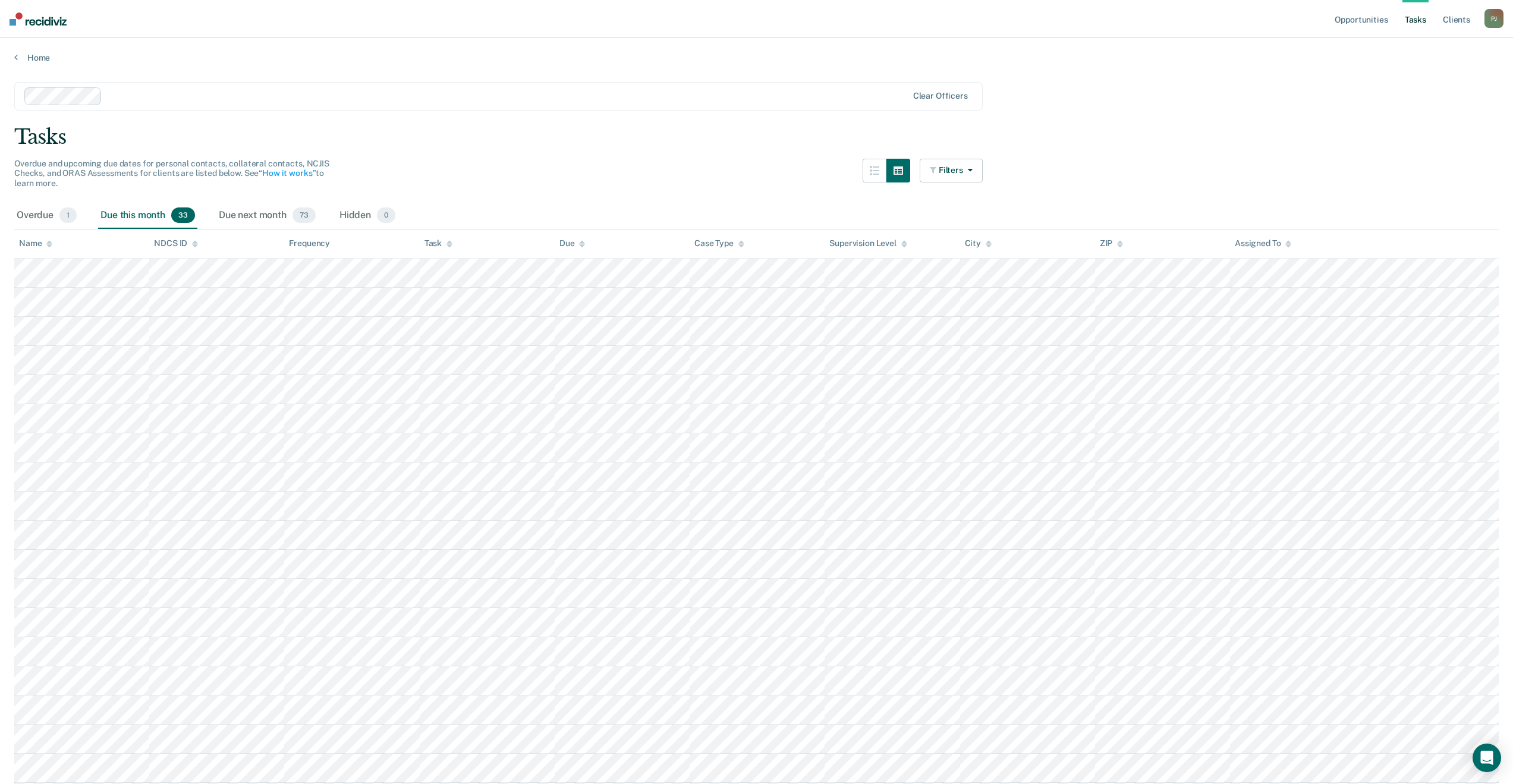
click at [447, 244] on icon at bounding box center [449, 243] width 6 height 7
click at [1461, 29] on link "Client s" at bounding box center [1456, 19] width 32 height 38
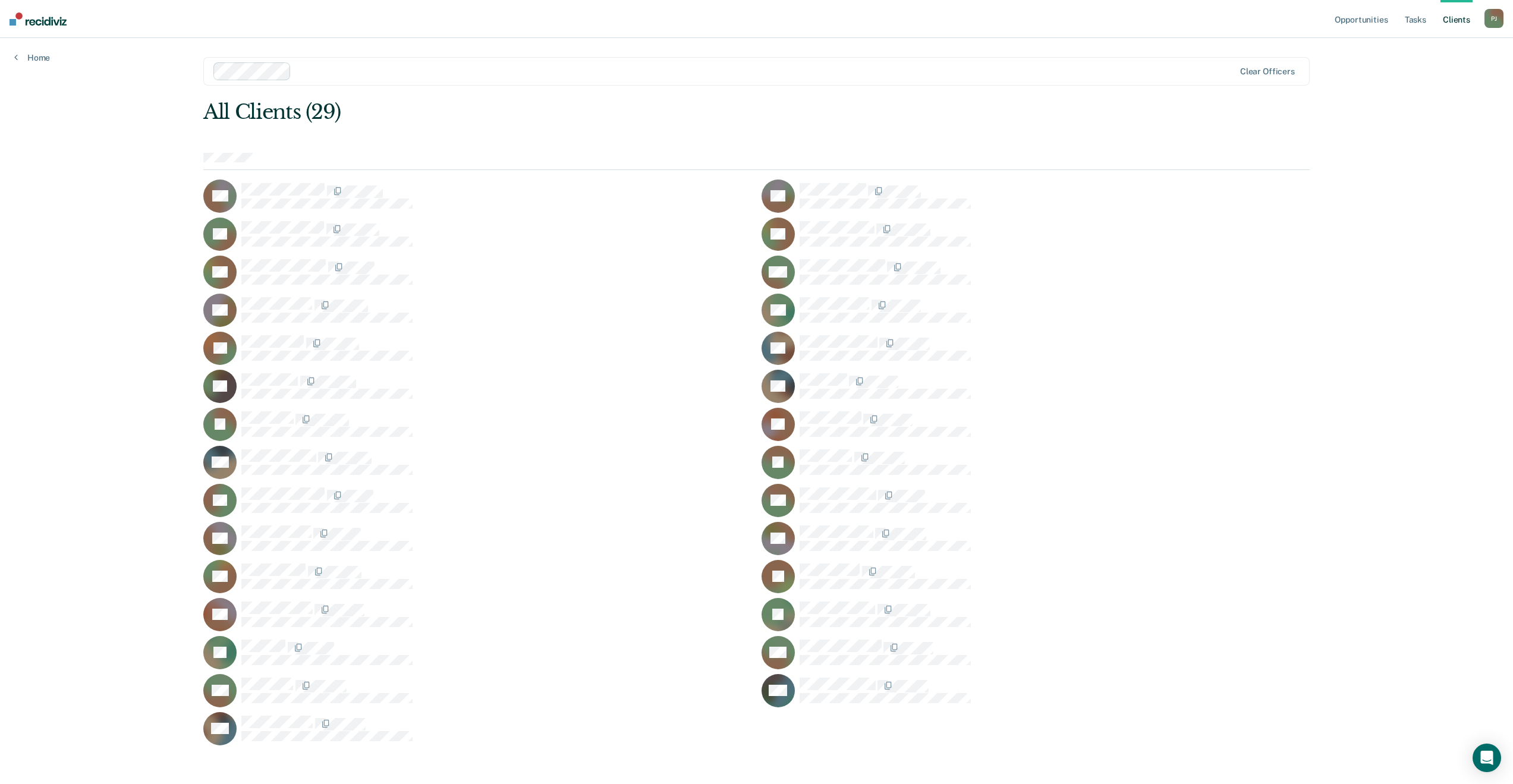
scroll to position [7, 0]
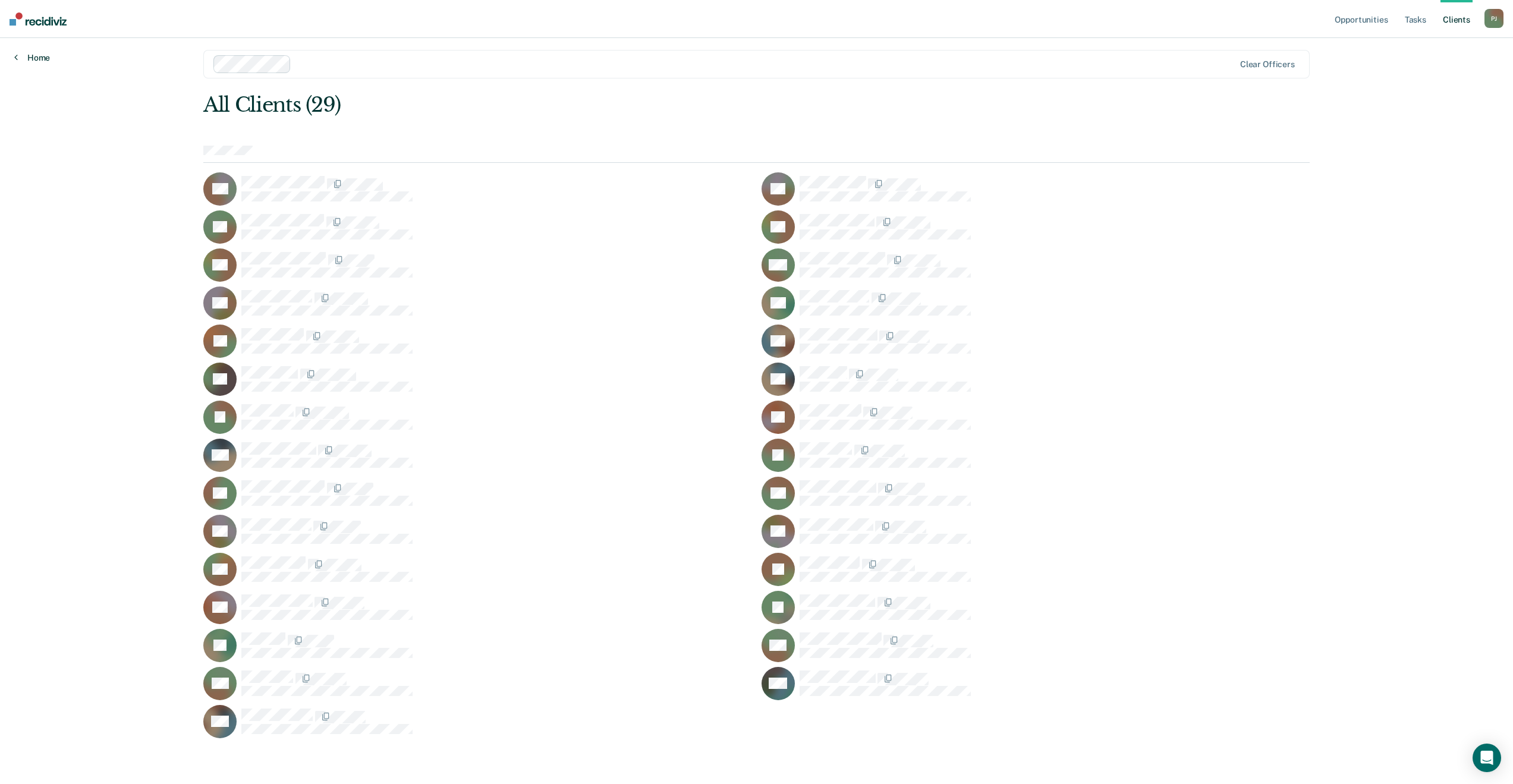
click at [42, 60] on link "Home" at bounding box center [32, 57] width 36 height 11
